Goal: Navigation & Orientation: Go to known website

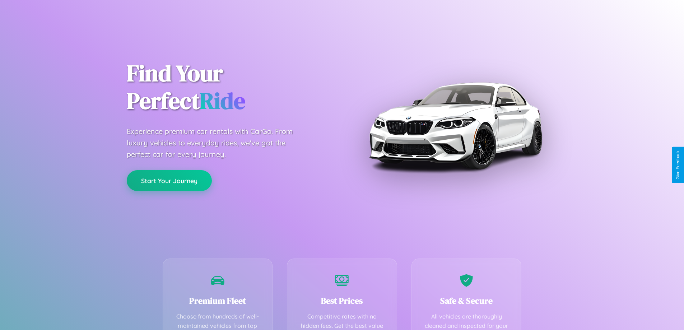
click at [169, 181] on button "Start Your Journey" at bounding box center [169, 180] width 85 height 21
click at [169, 180] on button "Start Your Journey" at bounding box center [169, 180] width 85 height 21
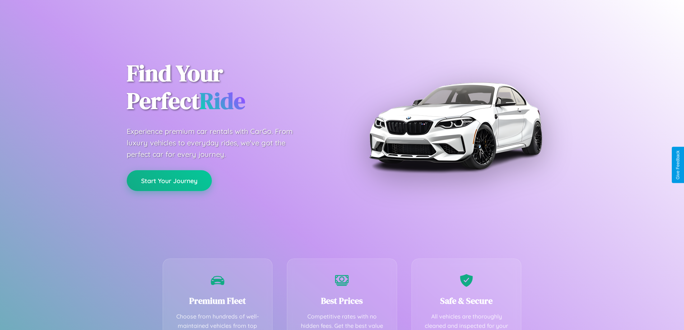
click at [169, 180] on button "Start Your Journey" at bounding box center [169, 180] width 85 height 21
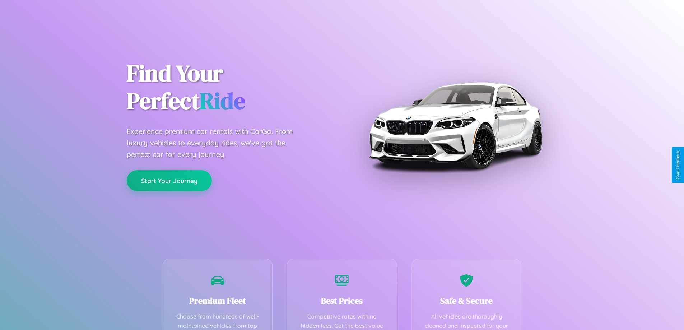
click at [169, 180] on button "Start Your Journey" at bounding box center [169, 180] width 85 height 21
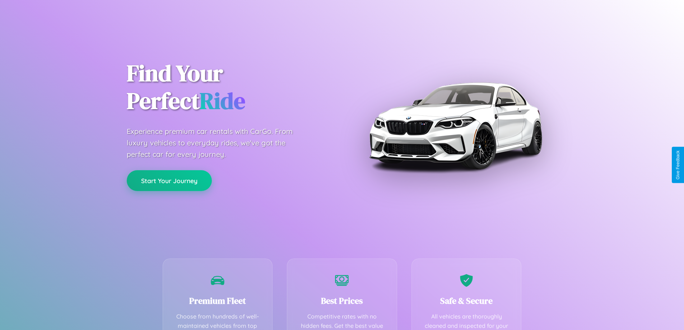
click at [169, 180] on button "Start Your Journey" at bounding box center [169, 180] width 85 height 21
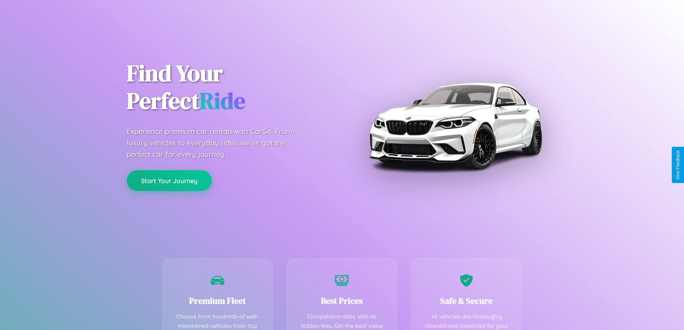
click at [169, 180] on button "Start Your Journey" at bounding box center [169, 180] width 85 height 21
